Goal: Find specific page/section: Find specific page/section

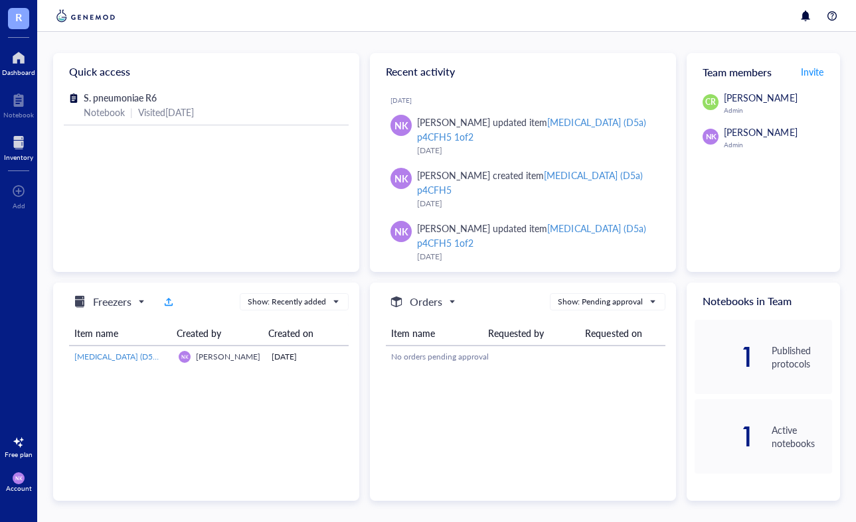
click at [17, 145] on div at bounding box center [18, 142] width 29 height 21
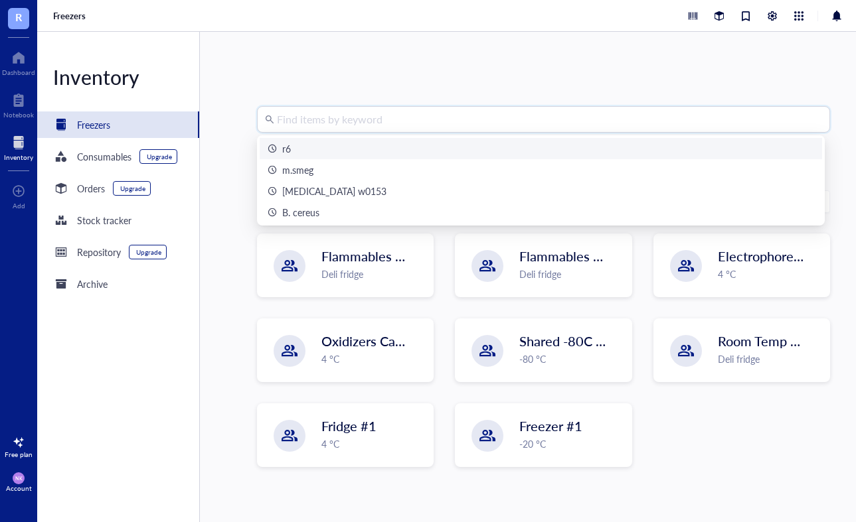
click at [307, 121] on input "search" at bounding box center [549, 119] width 545 height 25
click at [306, 149] on div "r6" at bounding box center [541, 148] width 546 height 15
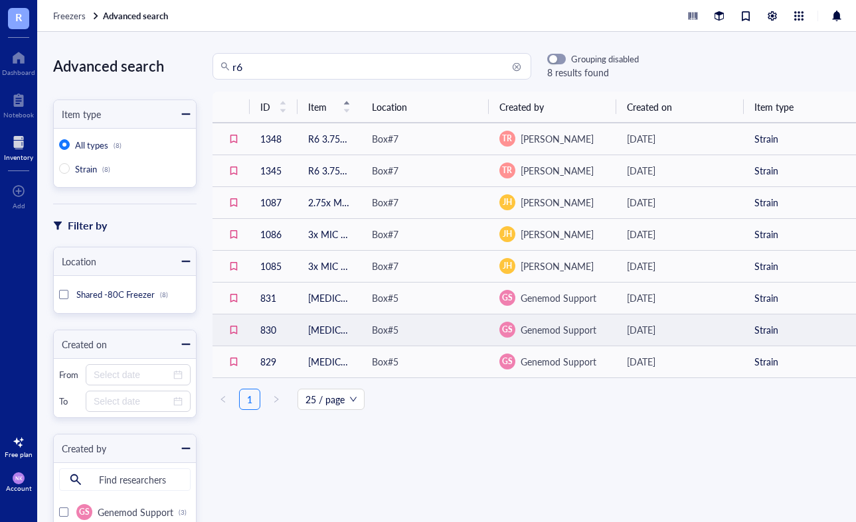
click at [717, 334] on div "[DATE]" at bounding box center [680, 330] width 106 height 15
